Goal: Transaction & Acquisition: Book appointment/travel/reservation

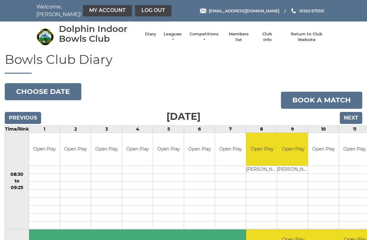
scroll to position [3, 0]
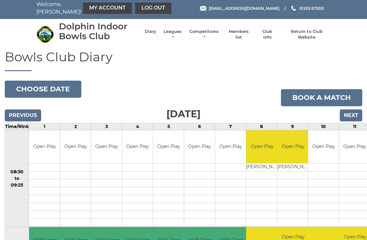
click at [320, 97] on link "Book a match" at bounding box center [321, 97] width 81 height 17
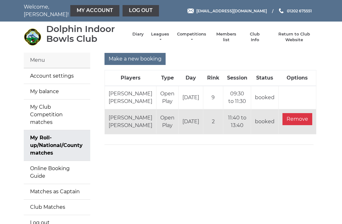
click at [53, 92] on link "My balance" at bounding box center [57, 91] width 66 height 15
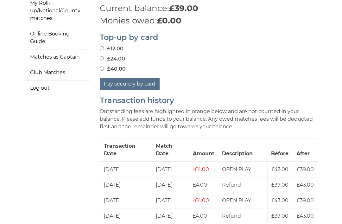
scroll to position [119, 0]
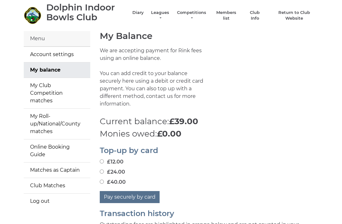
scroll to position [0, 0]
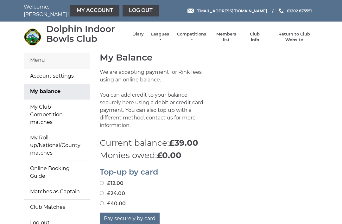
click at [54, 141] on link "My Roll-up/National/County matches" at bounding box center [57, 145] width 66 height 30
click at [31, 135] on link "My Roll-up/National/County matches" at bounding box center [57, 145] width 66 height 30
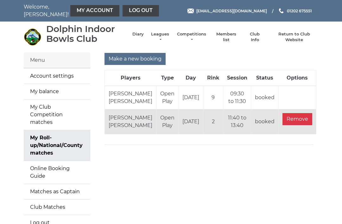
click at [148, 57] on input "Make a new booking" at bounding box center [134, 59] width 61 height 12
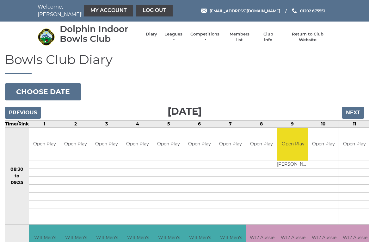
scroll to position [3, 0]
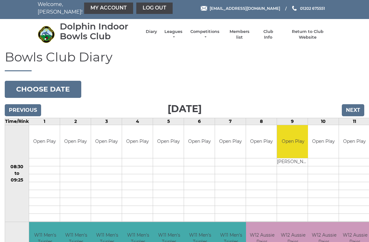
click at [58, 88] on button "Choose date" at bounding box center [43, 89] width 77 height 17
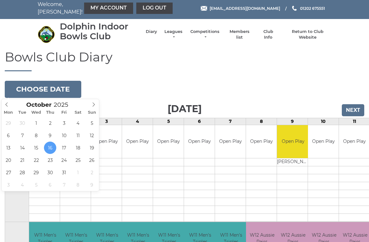
type input "2025-10-30"
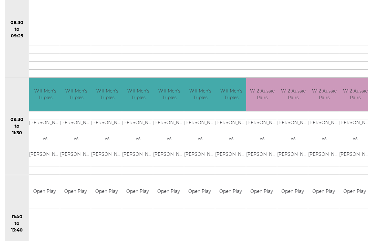
scroll to position [146, 0]
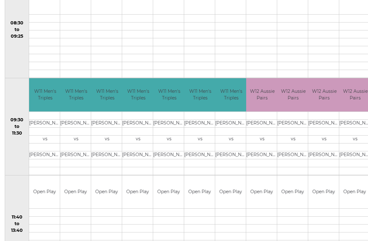
click at [241, 153] on td "Brian LEWIS" at bounding box center [231, 155] width 32 height 8
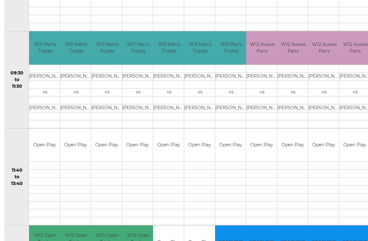
scroll to position [193, 0]
click at [0, 0] on link "Book slot" at bounding box center [0, 0] width 0 height 0
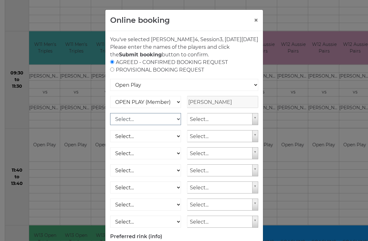
click at [180, 125] on select "Select... OPEN PLAY (Member) OPEN PLAY (Visitor) SPOONS (Member) SPOONS (Visito…" at bounding box center [145, 119] width 71 height 12
select select "1_12"
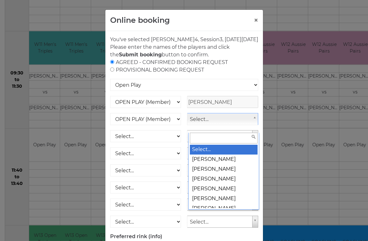
scroll to position [193, 1]
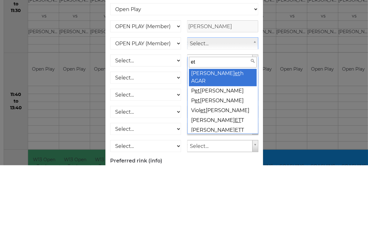
type input "eth"
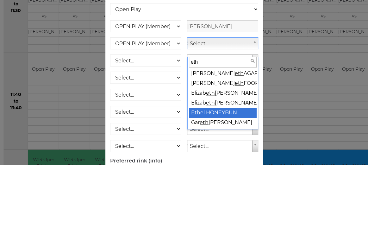
select select "753"
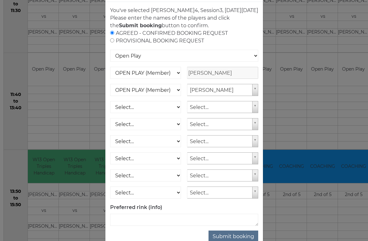
scroll to position [29, 0]
click at [244, 241] on button "Submit booking" at bounding box center [234, 236] width 50 height 12
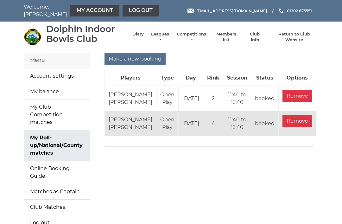
click at [130, 11] on link "Log out" at bounding box center [141, 10] width 36 height 11
